Goal: Navigation & Orientation: Find specific page/section

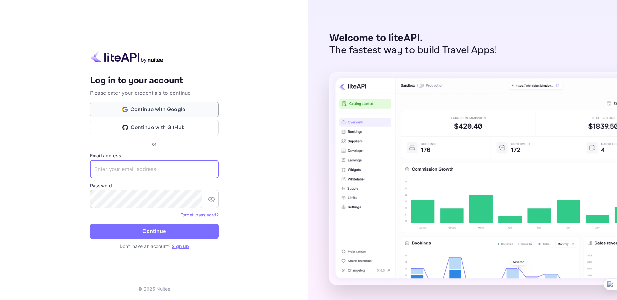
click at [148, 108] on button "Continue with Google" at bounding box center [154, 109] width 129 height 15
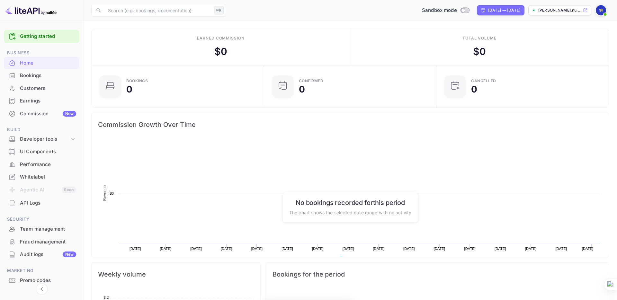
scroll to position [105, 168]
click at [38, 75] on div "Bookings" at bounding box center [48, 75] width 56 height 7
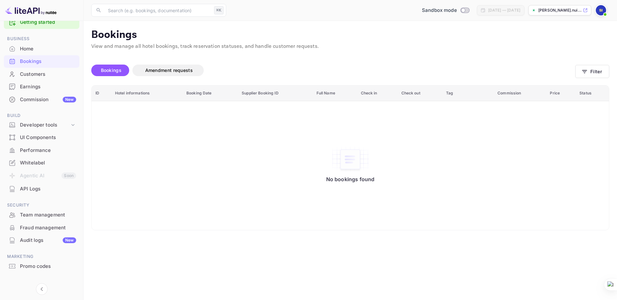
scroll to position [23, 0]
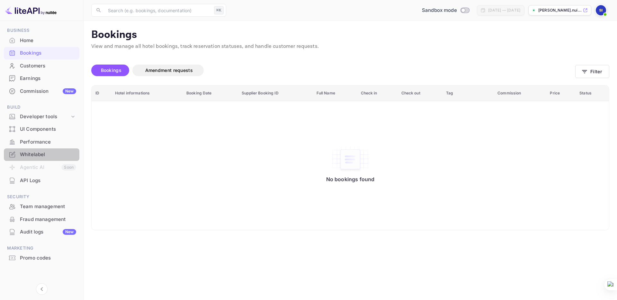
click at [41, 154] on div "Whitelabel" at bounding box center [48, 154] width 56 height 7
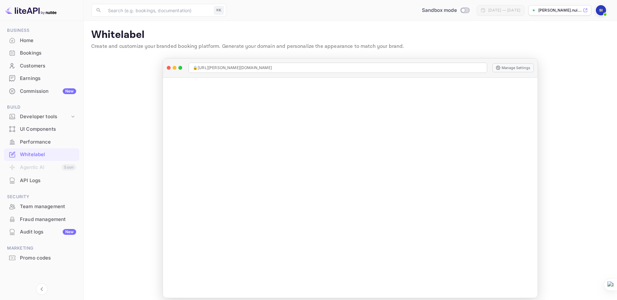
scroll to position [6, 0]
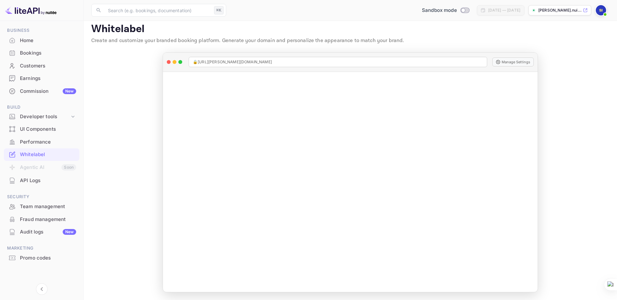
click at [32, 142] on div "Performance" at bounding box center [48, 142] width 56 height 7
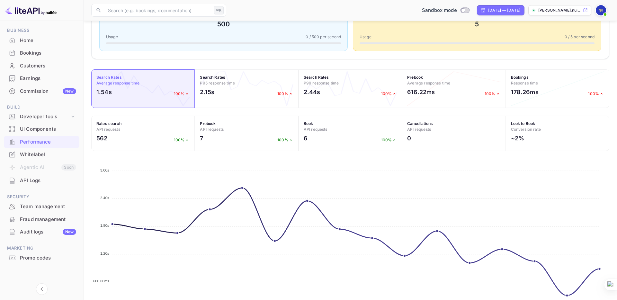
scroll to position [164, 0]
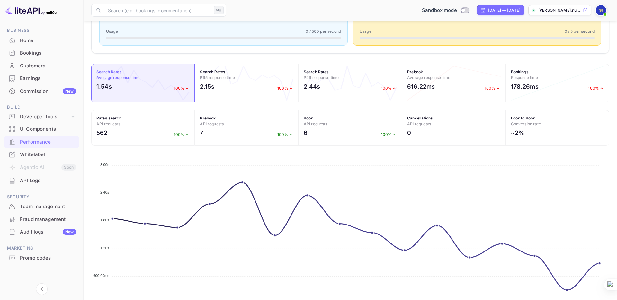
click at [244, 184] on icon "Sat 30 Sat 30 23:00 23:00 Sun 7 Sun 7 Wed 10 Wed 10 19:00 19:00 23:00 23:00 Thu…" at bounding box center [350, 236] width 518 height 161
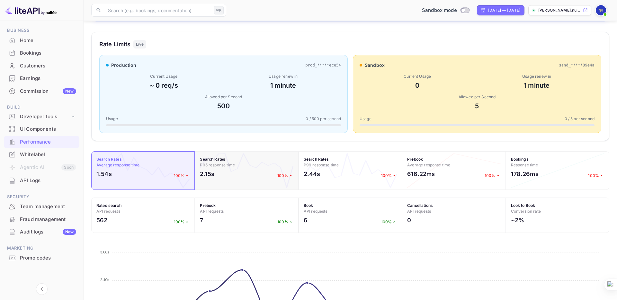
scroll to position [76, 0]
click at [52, 128] on div "UI Components" at bounding box center [48, 129] width 56 height 7
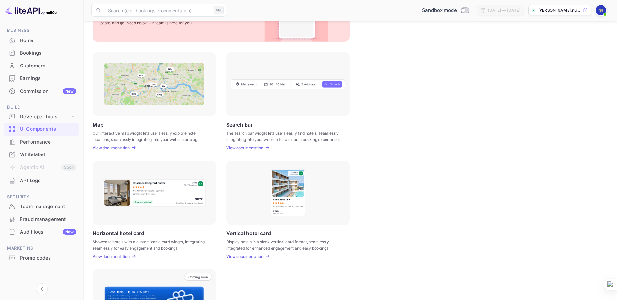
scroll to position [60, 0]
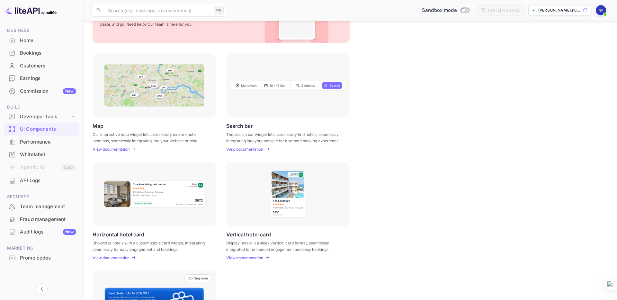
click at [52, 116] on div "Developer tools" at bounding box center [45, 116] width 50 height 7
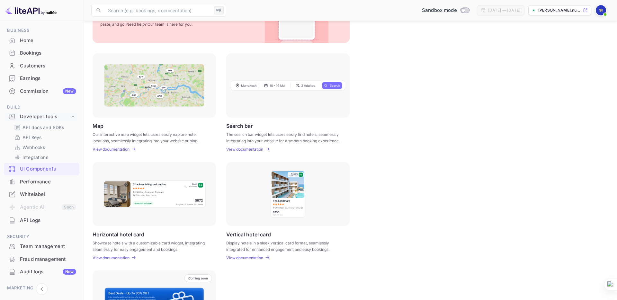
click at [45, 156] on p "Integrations" at bounding box center [36, 157] width 26 height 7
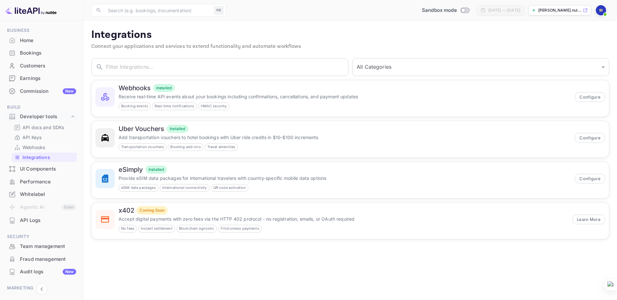
click at [39, 147] on p "Webhooks" at bounding box center [34, 147] width 23 height 7
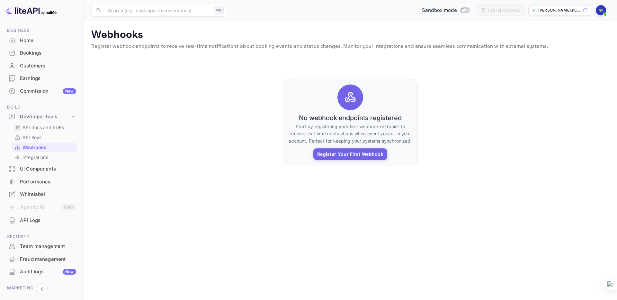
click at [35, 136] on p "API Keys" at bounding box center [32, 137] width 19 height 7
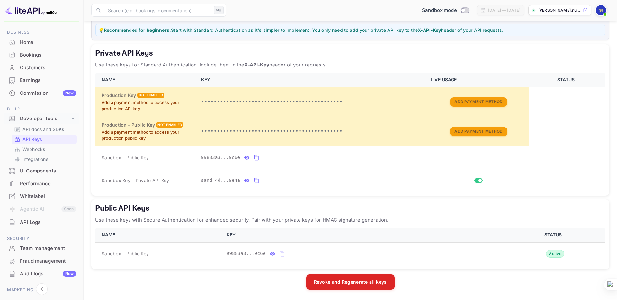
scroll to position [5, 0]
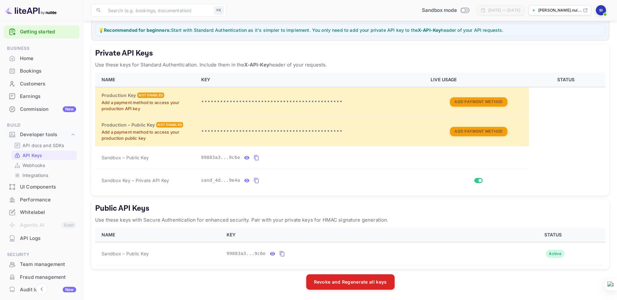
click at [39, 109] on div "Commission New" at bounding box center [48, 109] width 56 height 7
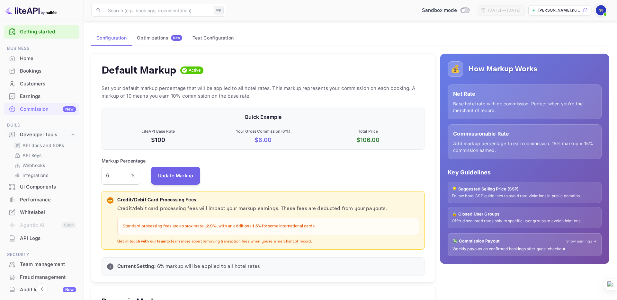
scroll to position [29, 0]
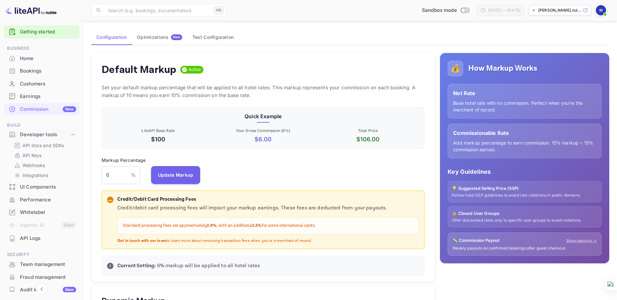
click at [114, 169] on input "6" at bounding box center [117, 175] width 30 height 18
click at [204, 174] on div "Markup Percentage 6 % ​ Update Markup" at bounding box center [263, 170] width 323 height 27
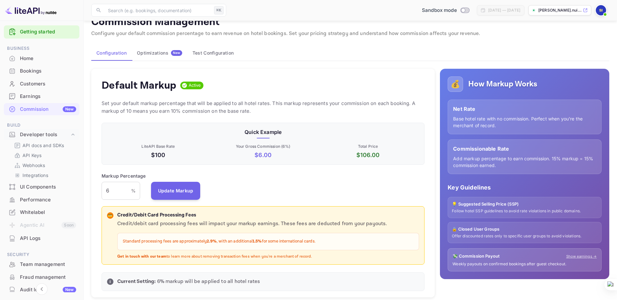
scroll to position [0, 0]
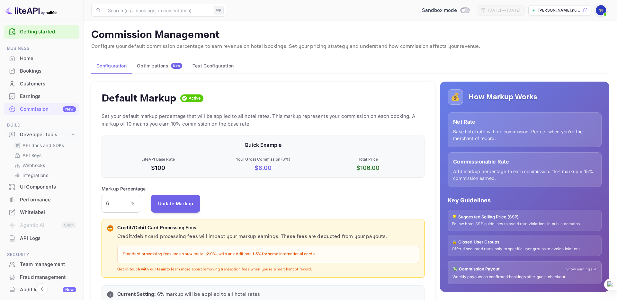
click at [37, 82] on div "Customers" at bounding box center [48, 83] width 56 height 7
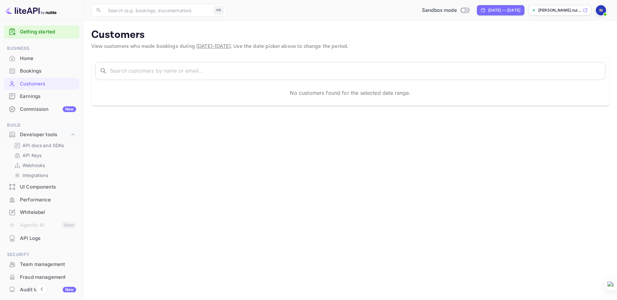
click at [35, 68] on div "Bookings" at bounding box center [48, 71] width 56 height 7
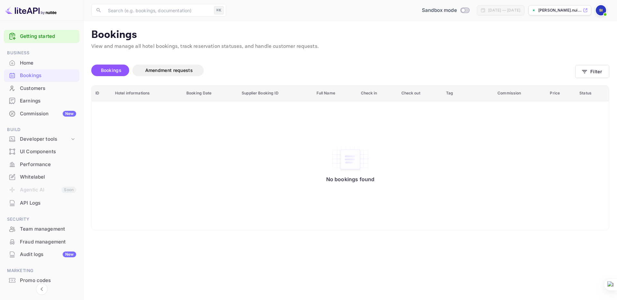
click at [41, 89] on div "Customers" at bounding box center [48, 88] width 56 height 7
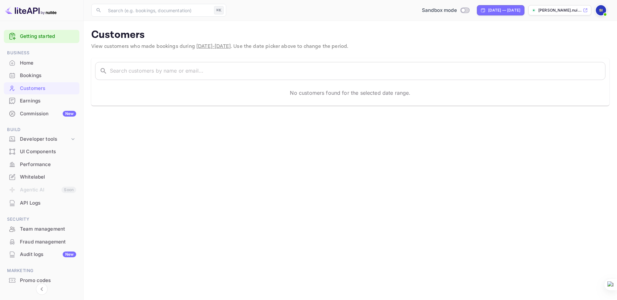
click at [39, 75] on div "Bookings" at bounding box center [48, 75] width 56 height 7
